Goal: Task Accomplishment & Management: Use online tool/utility

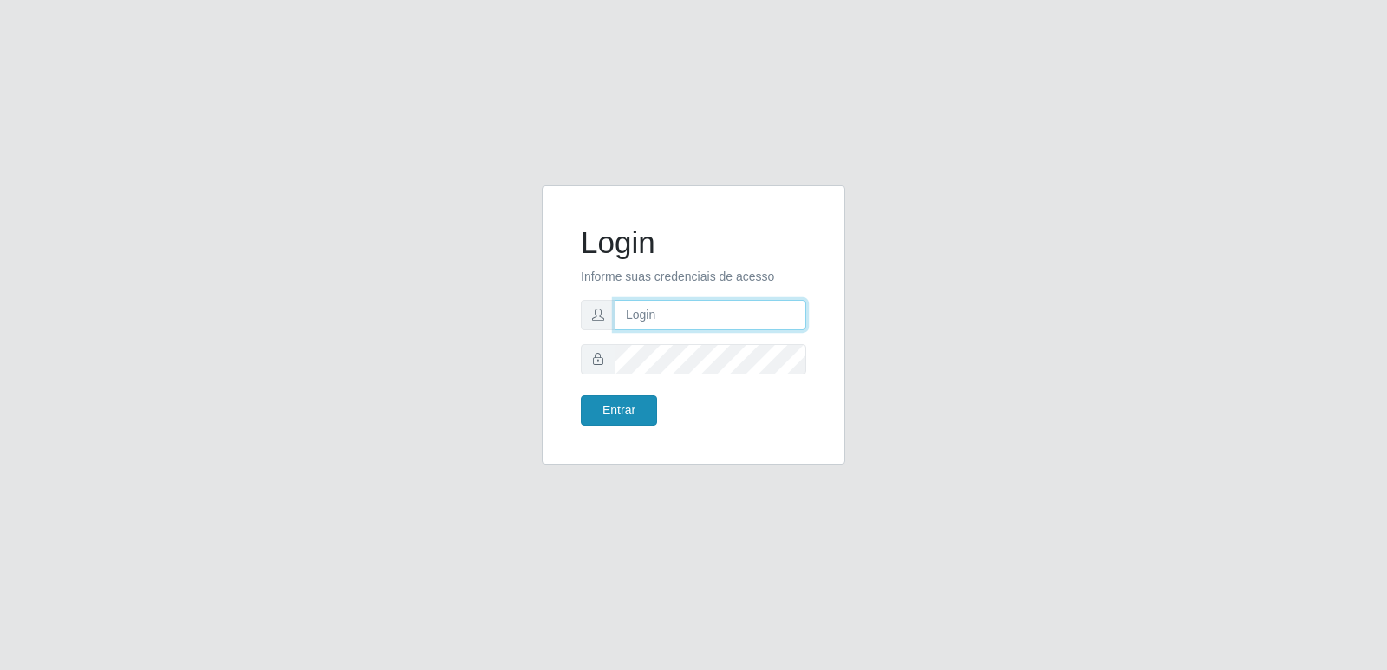
type input "[PERSON_NAME][EMAIL_ADDRESS][DOMAIN_NAME]"
click at [643, 424] on button "Entrar" at bounding box center [619, 410] width 76 height 30
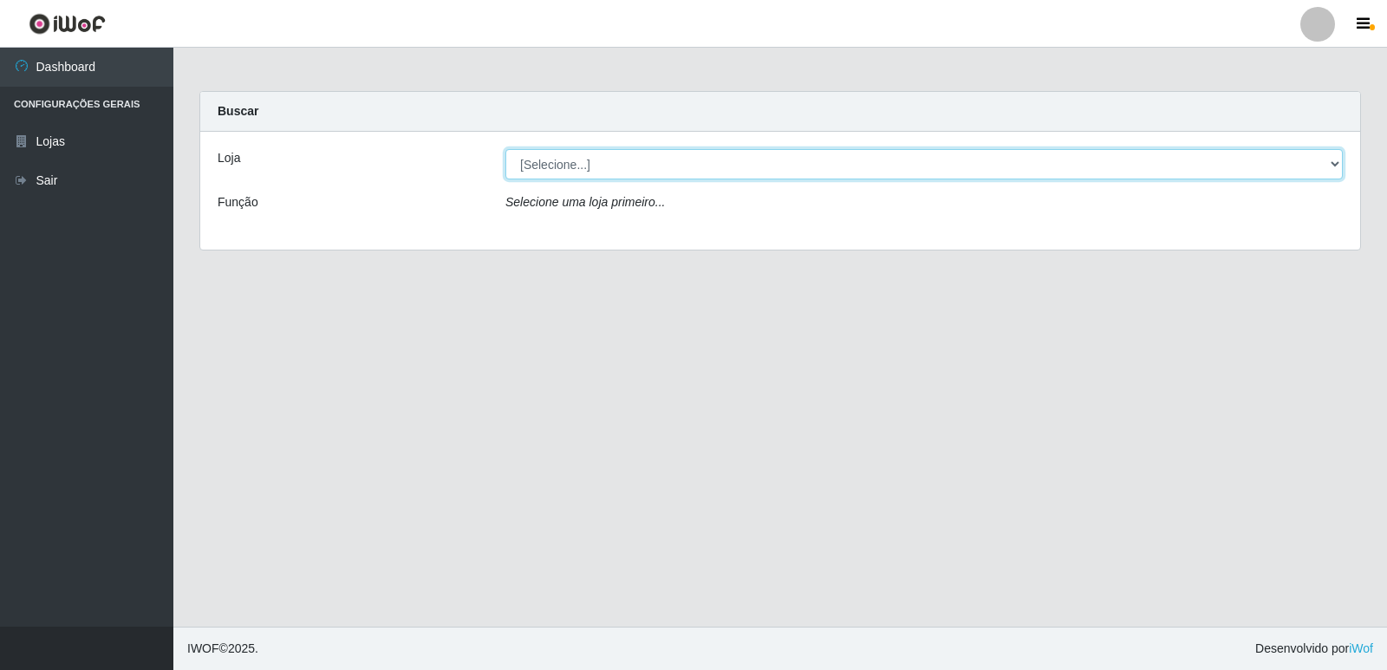
click at [554, 162] on select "[Selecione...] Hiper Queiroz - [GEOGRAPHIC_DATA] [GEOGRAPHIC_DATA] [GEOGRAPHIC_…" at bounding box center [924, 164] width 838 height 30
select select "516"
click at [505, 149] on select "[Selecione...] Hiper Queiroz - [GEOGRAPHIC_DATA] [GEOGRAPHIC_DATA] [GEOGRAPHIC_…" at bounding box center [924, 164] width 838 height 30
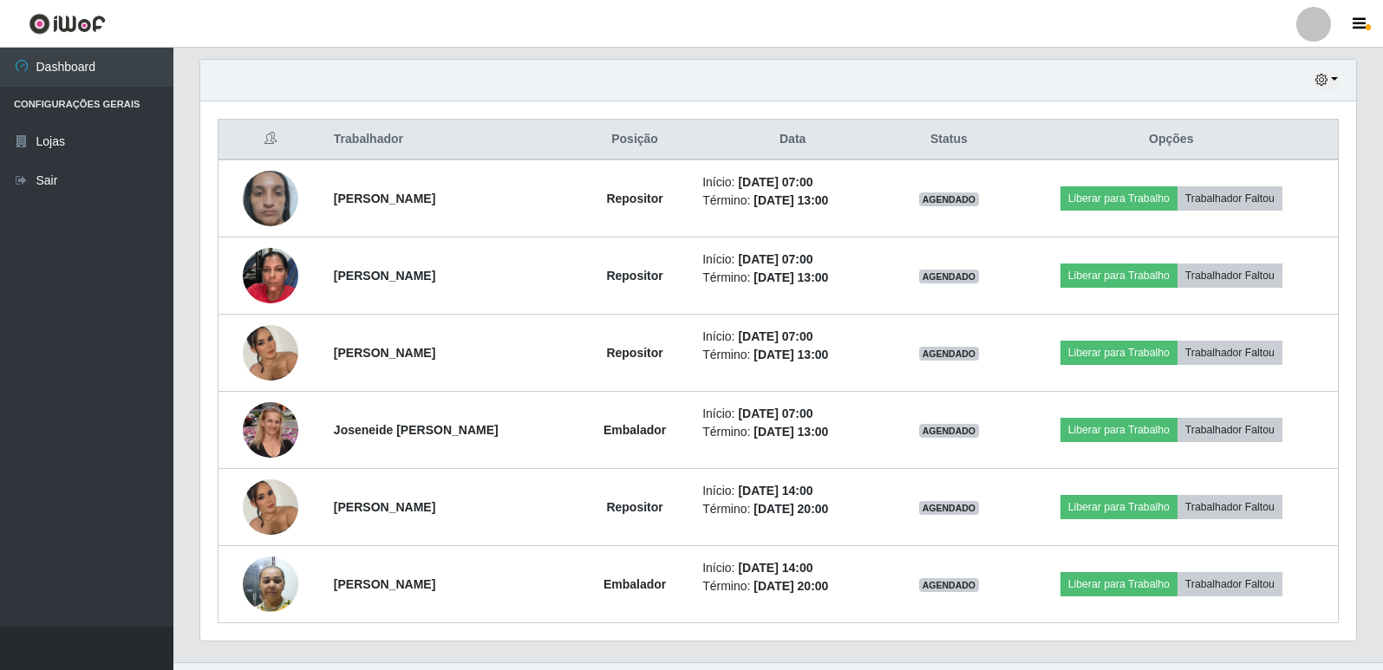
scroll to position [607, 0]
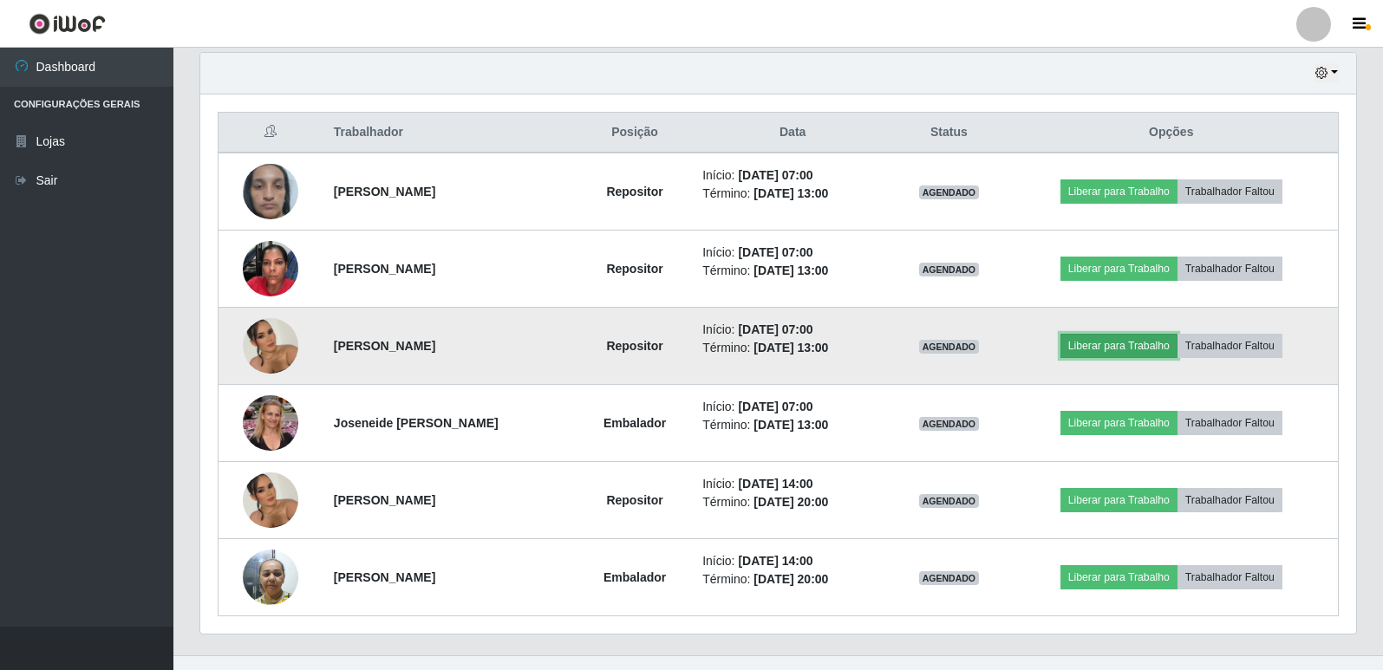
click at [1151, 348] on button "Liberar para Trabalho" at bounding box center [1118, 346] width 117 height 24
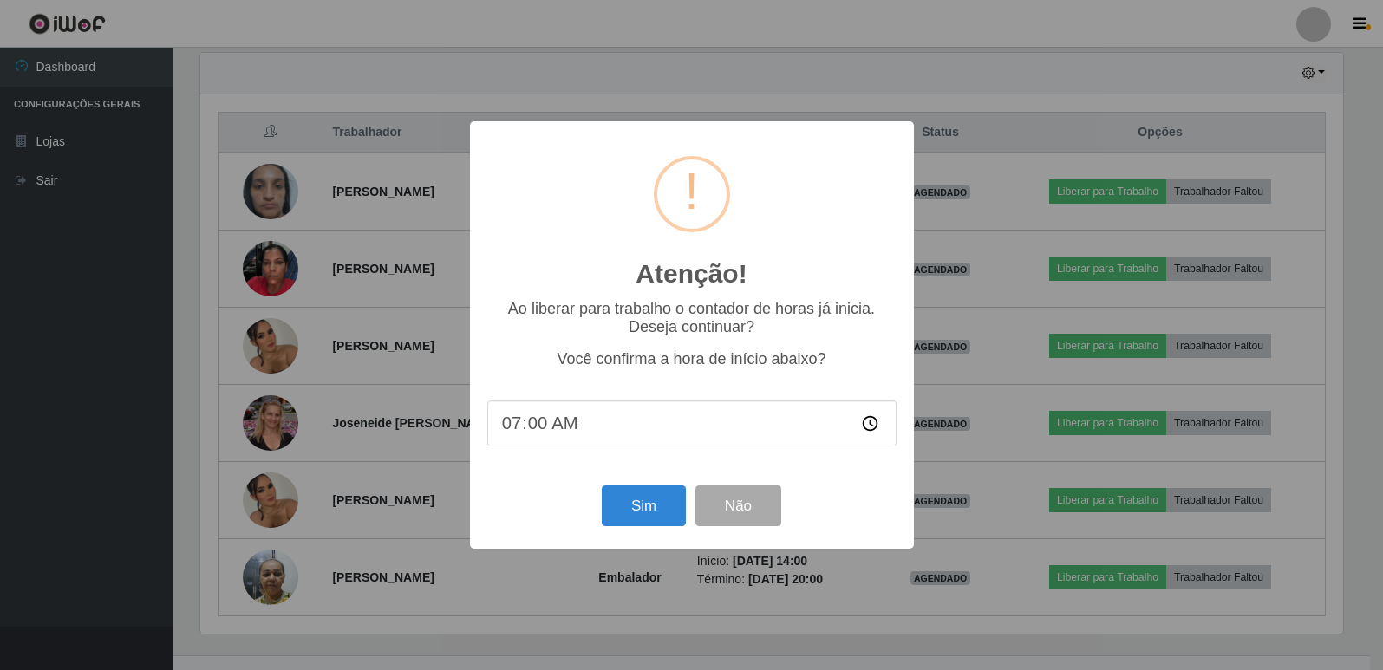
scroll to position [360, 1147]
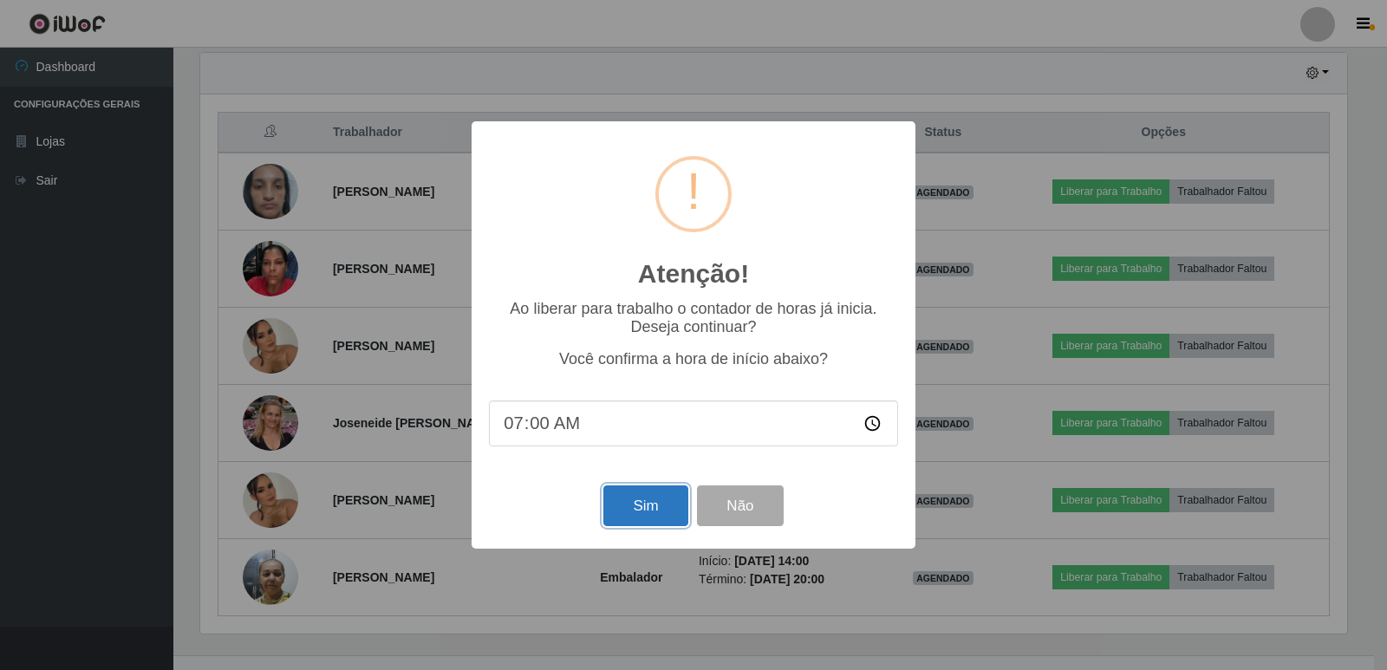
click at [635, 515] on button "Sim" at bounding box center [645, 506] width 84 height 41
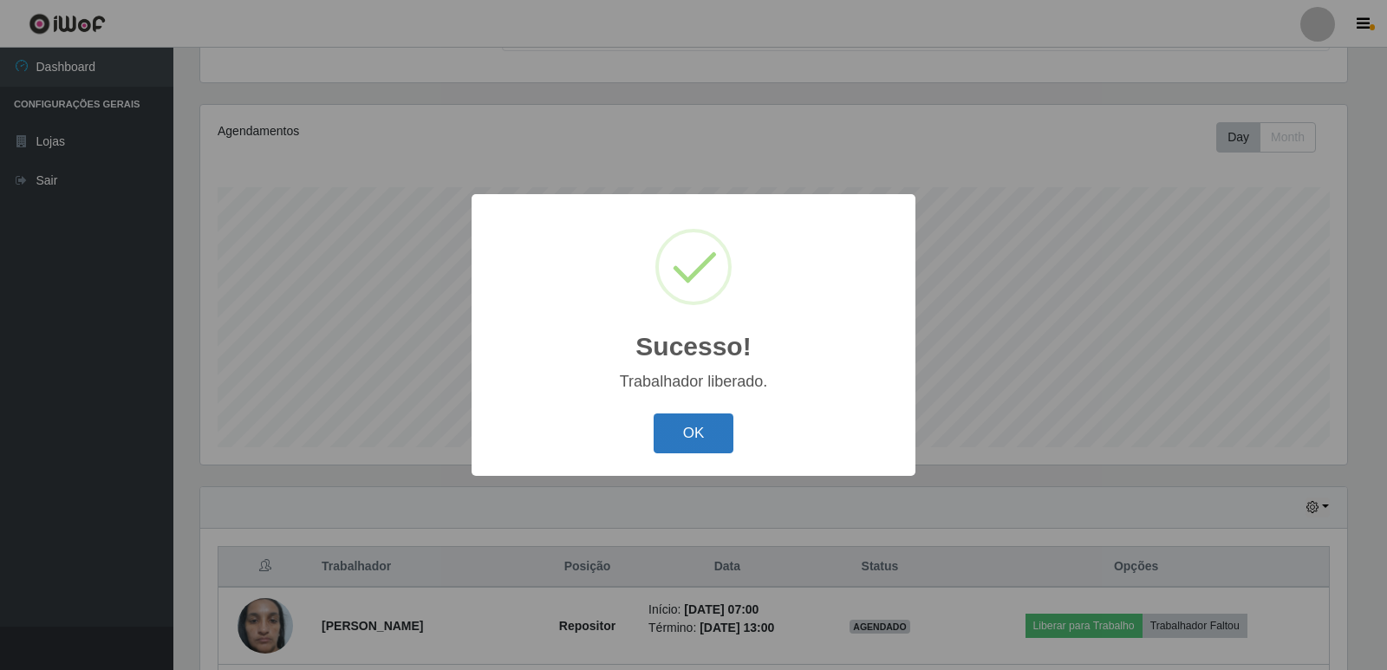
click at [695, 432] on button "OK" at bounding box center [694, 434] width 81 height 41
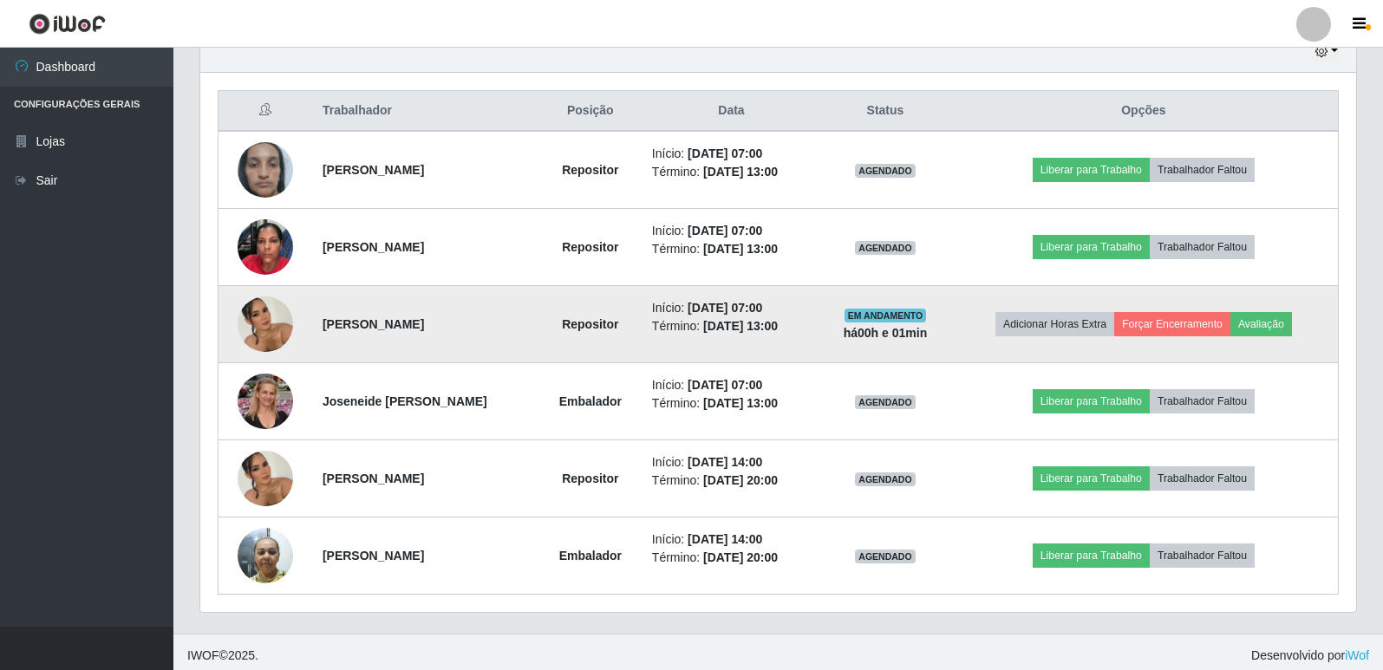
scroll to position [636, 0]
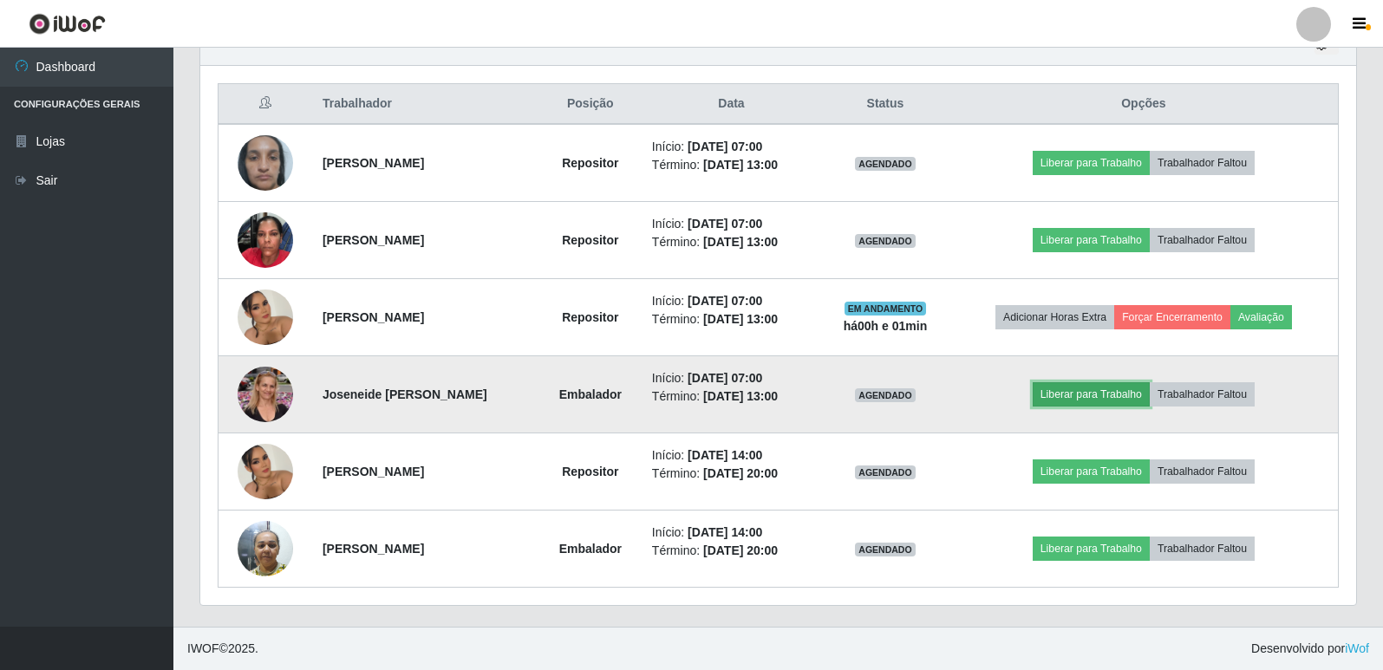
click at [1089, 395] on button "Liberar para Trabalho" at bounding box center [1091, 394] width 117 height 24
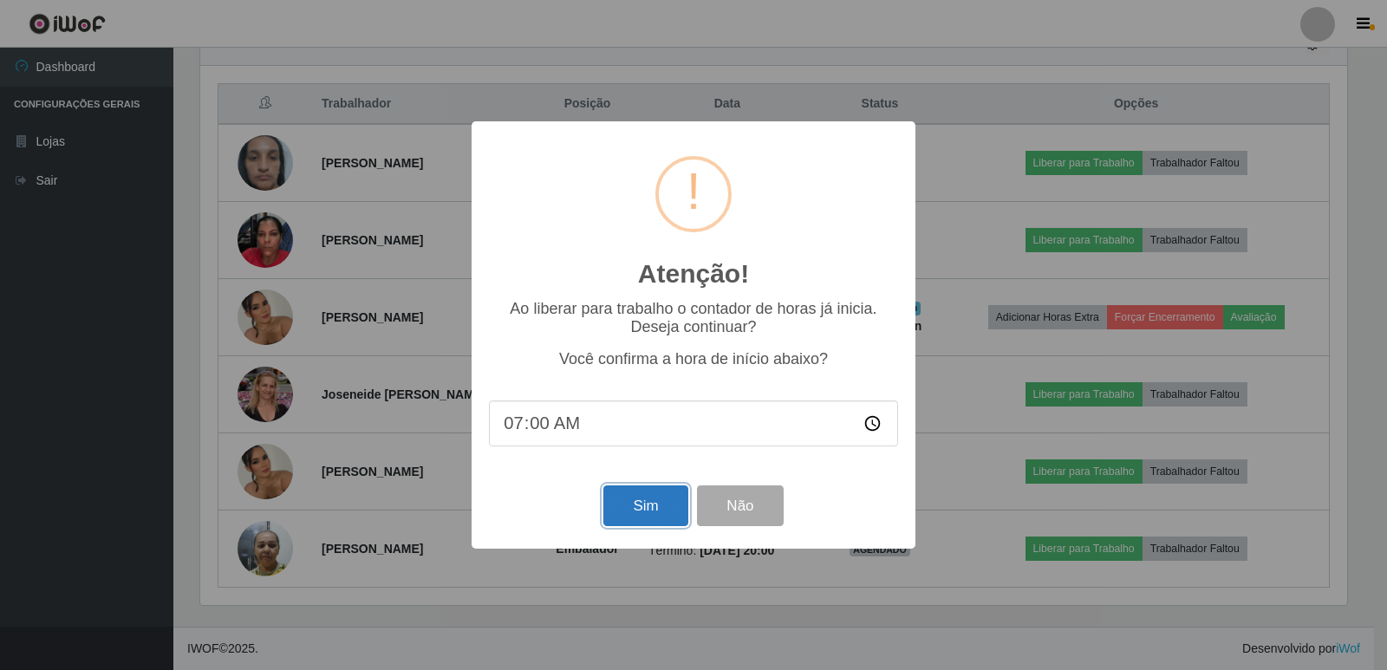
click at [631, 506] on button "Sim" at bounding box center [645, 506] width 84 height 41
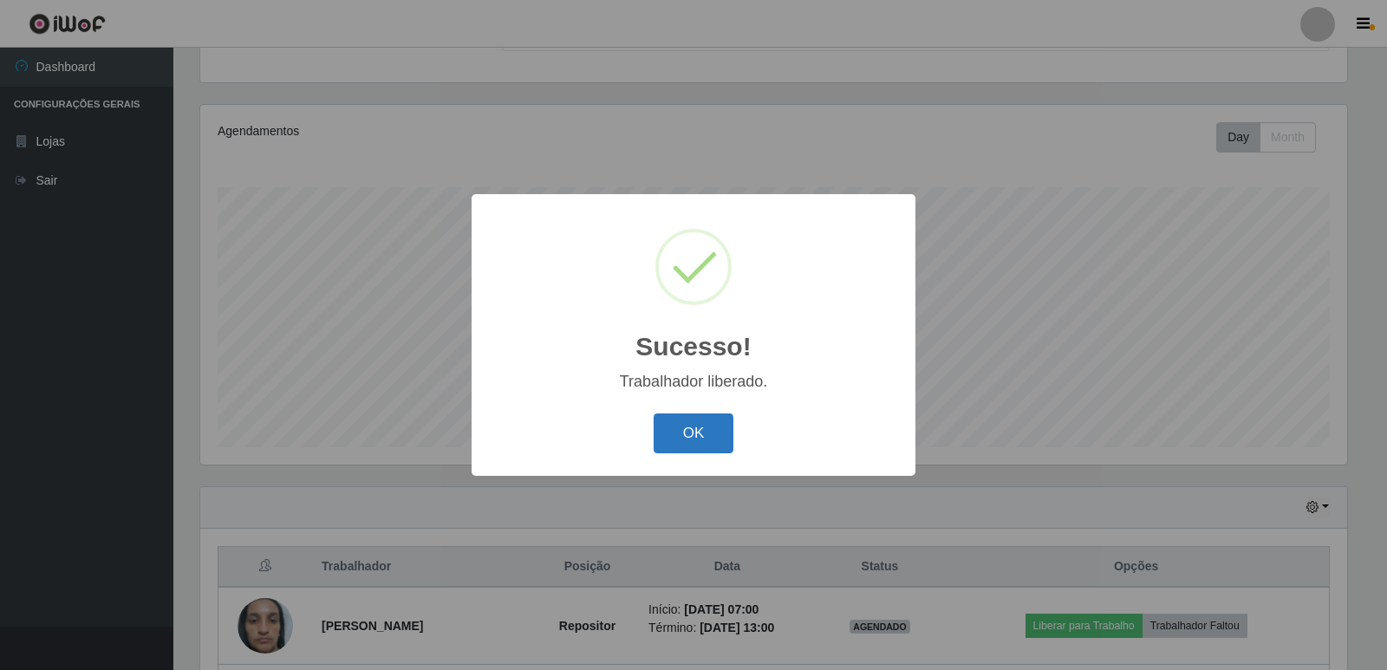
click at [695, 440] on button "OK" at bounding box center [694, 434] width 81 height 41
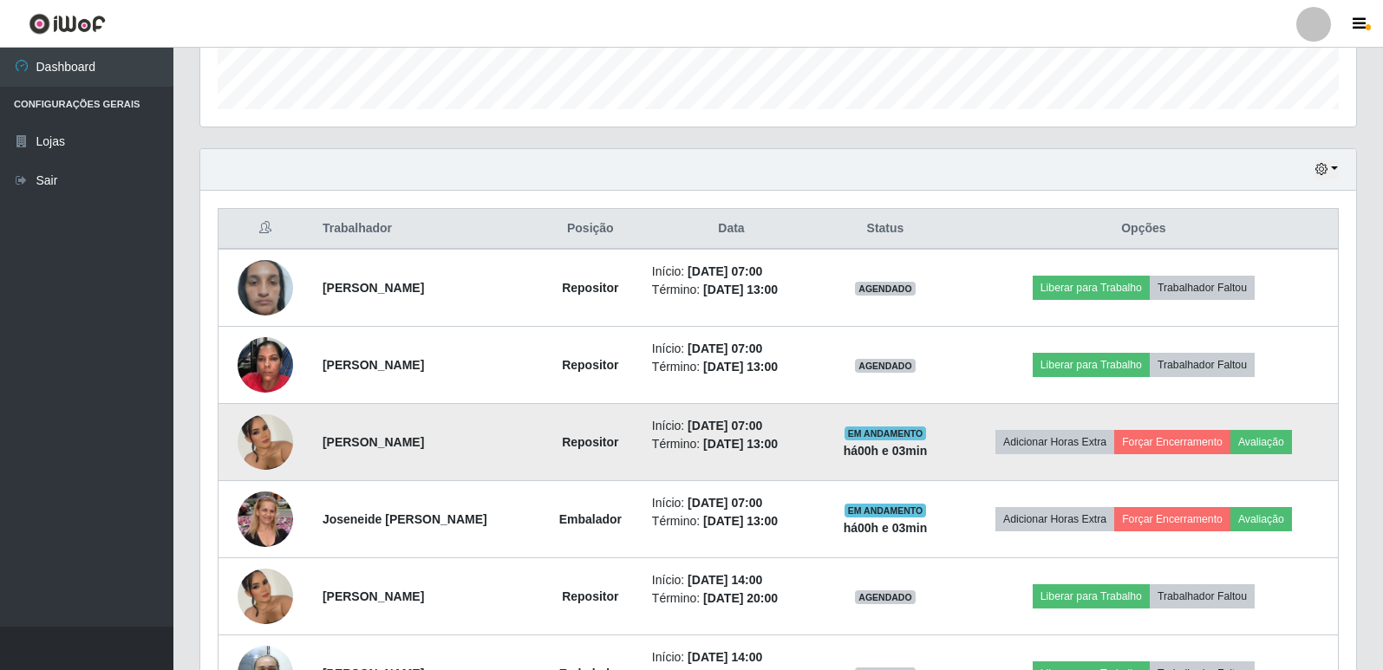
scroll to position [636, 0]
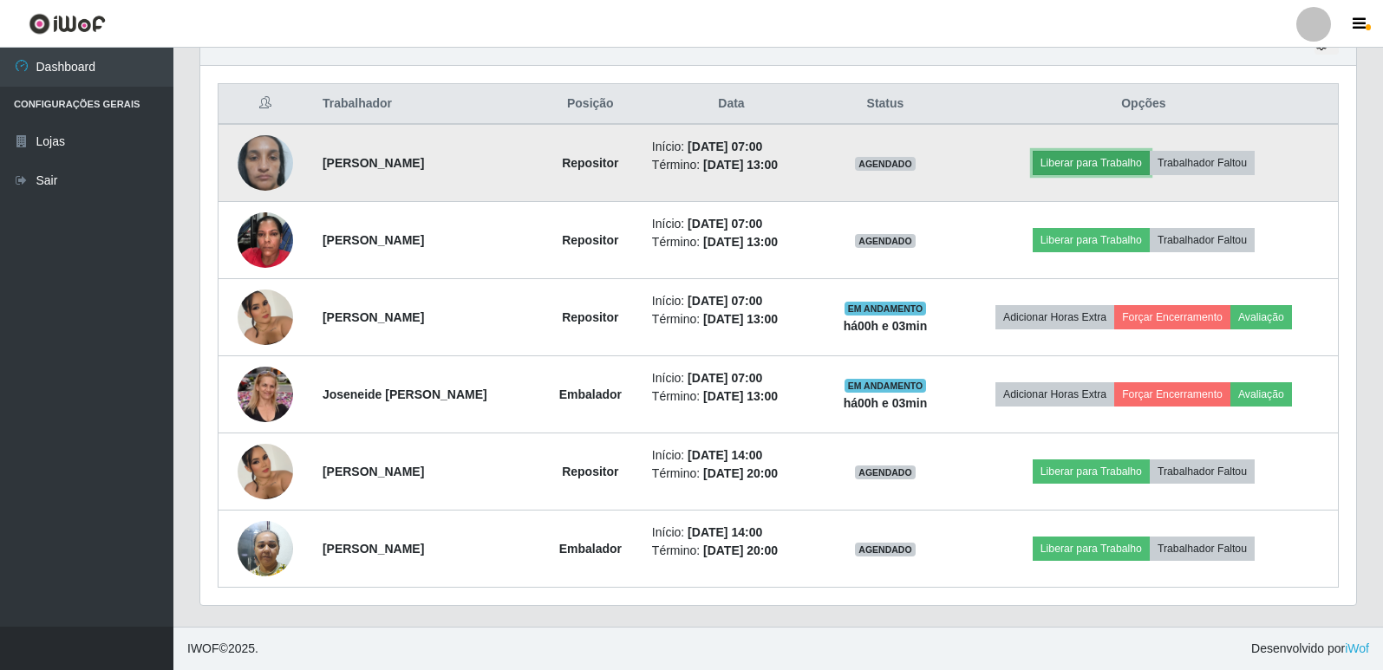
click at [1113, 161] on button "Liberar para Trabalho" at bounding box center [1091, 163] width 117 height 24
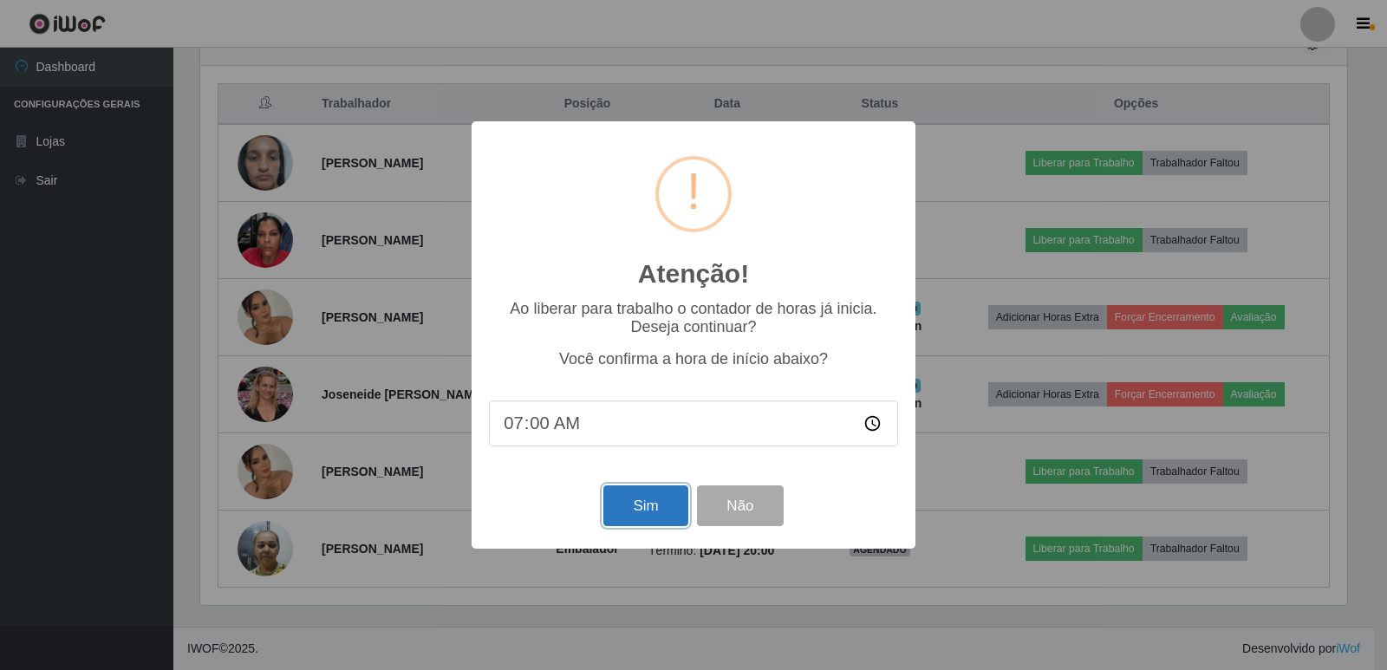
click at [629, 500] on button "Sim" at bounding box center [645, 506] width 84 height 41
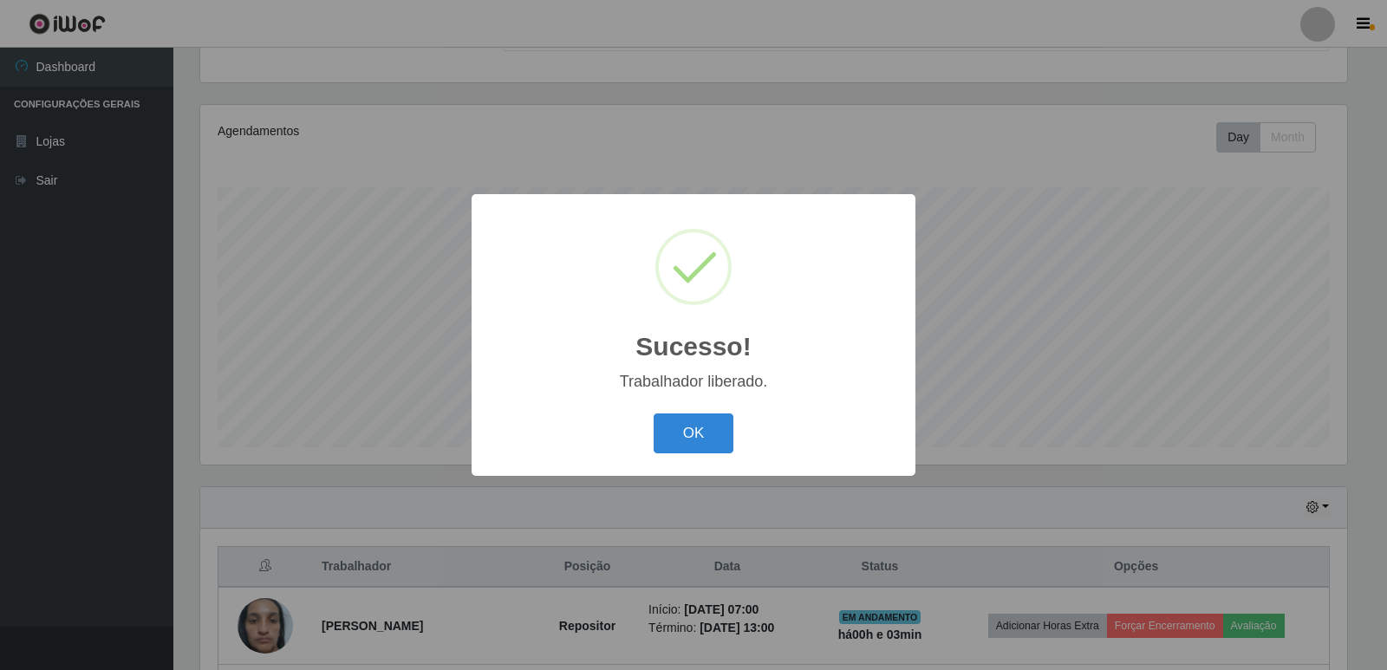
click at [691, 457] on div "OK Cancel" at bounding box center [693, 432] width 409 height 49
click at [695, 447] on button "OK" at bounding box center [694, 434] width 81 height 41
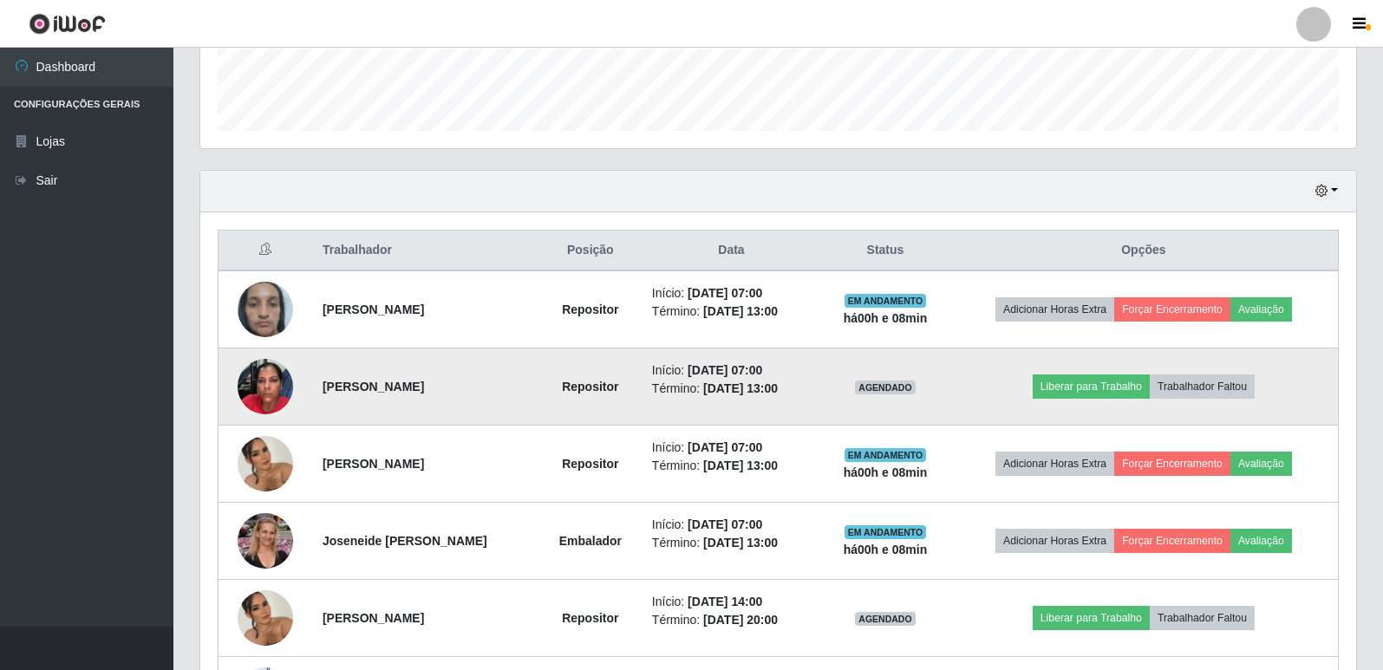
scroll to position [520, 0]
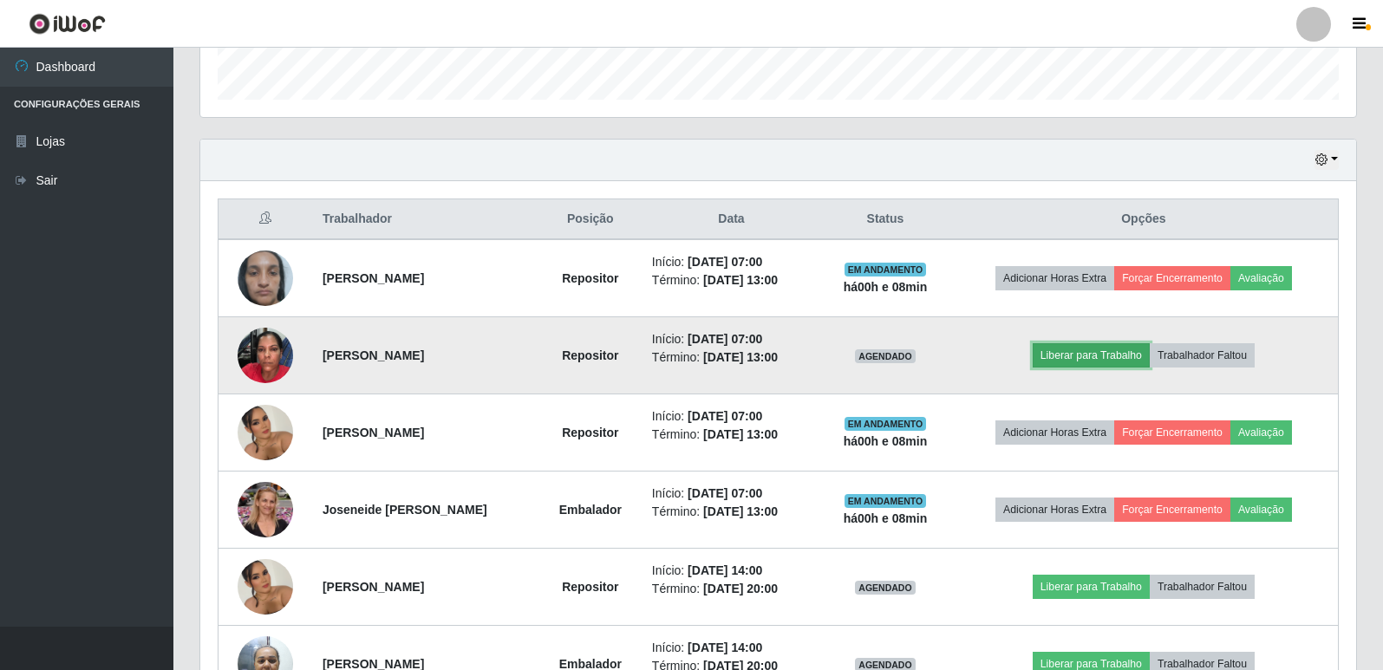
click at [1096, 363] on button "Liberar para Trabalho" at bounding box center [1091, 355] width 117 height 24
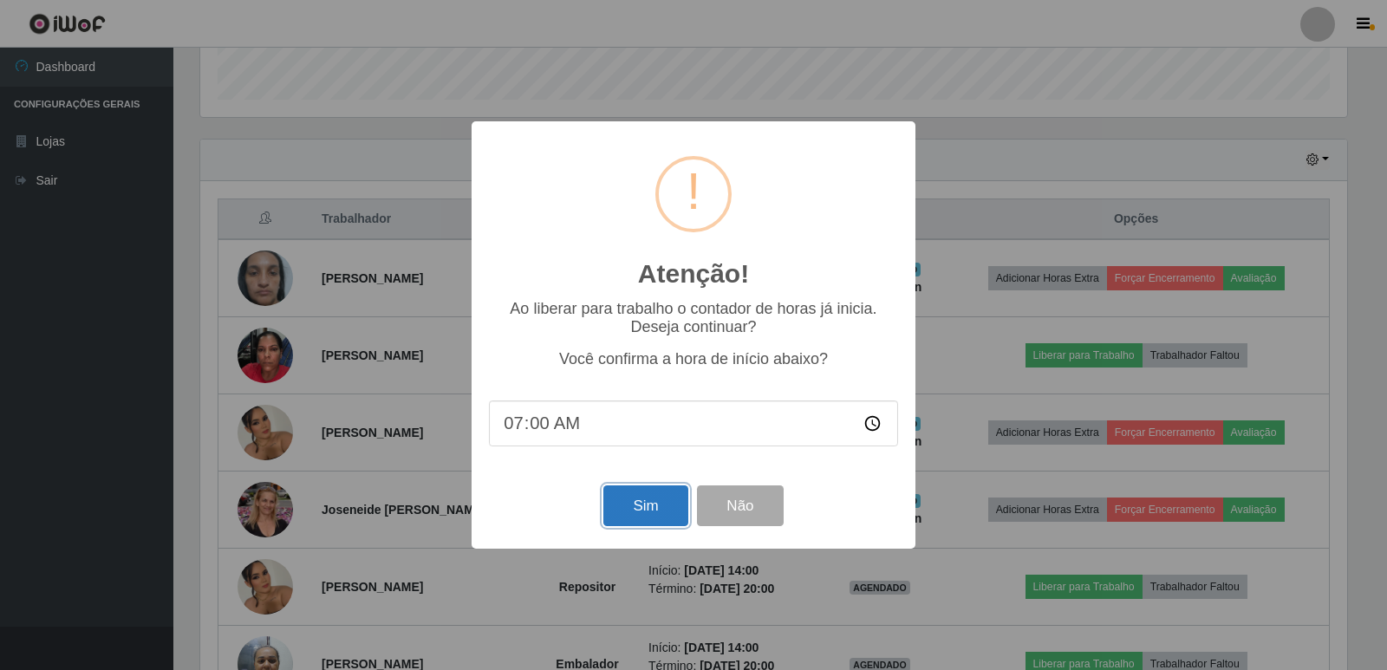
click at [664, 500] on button "Sim" at bounding box center [645, 506] width 84 height 41
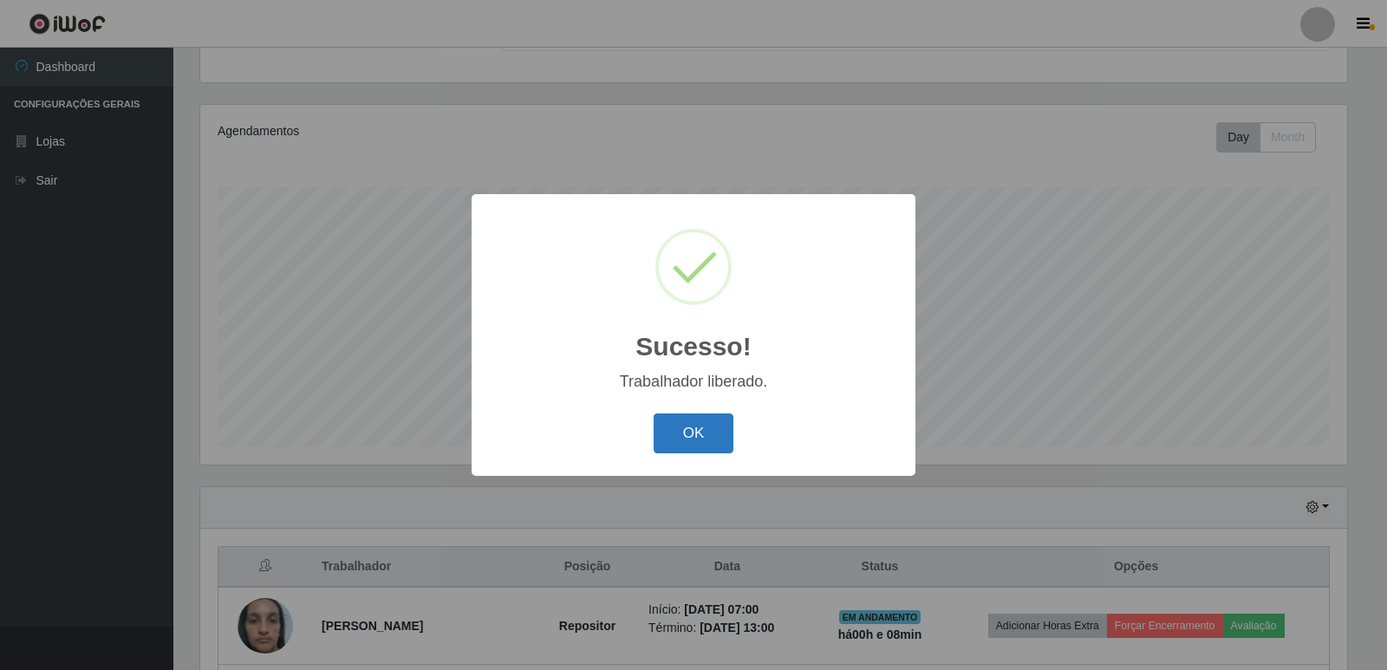
click at [691, 434] on button "OK" at bounding box center [694, 434] width 81 height 41
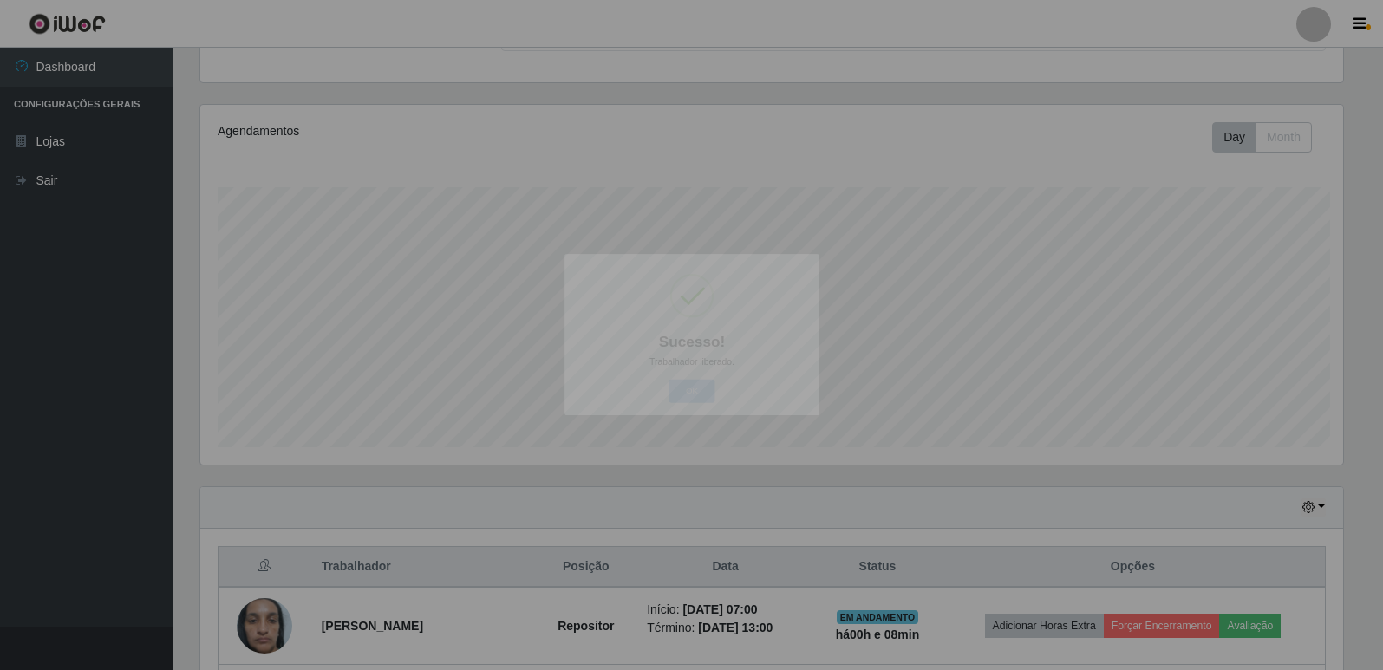
scroll to position [360, 1156]
